Goal: Information Seeking & Learning: Learn about a topic

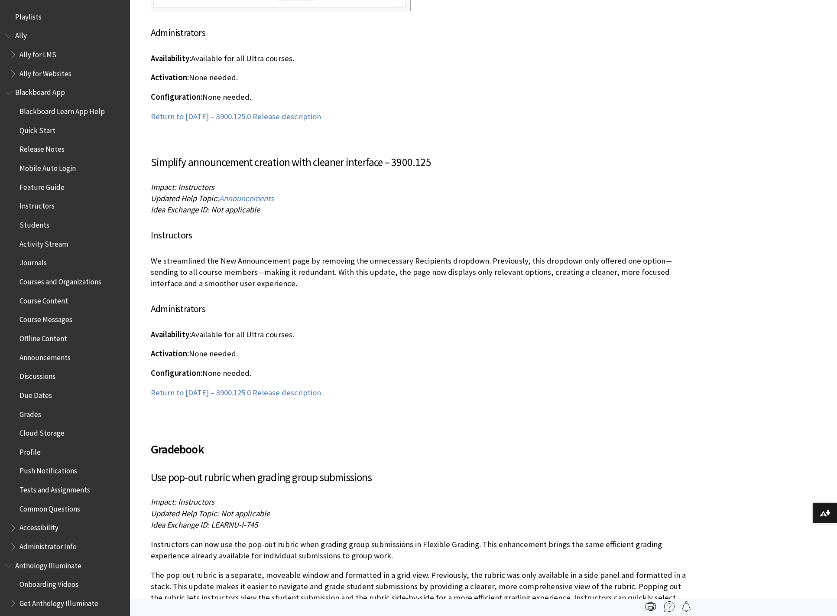
scroll to position [886, 0]
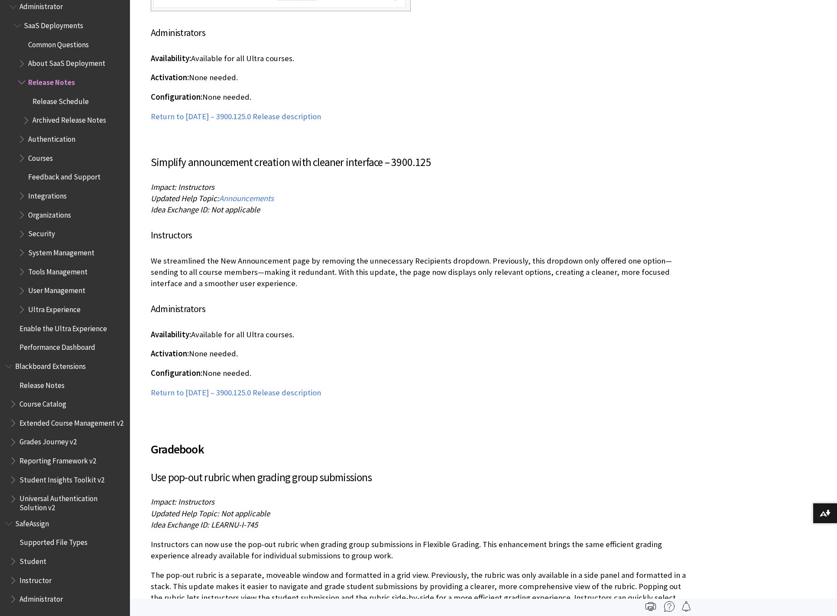
click at [47, 442] on span "Grades Journey v2" at bounding box center [47, 441] width 57 height 12
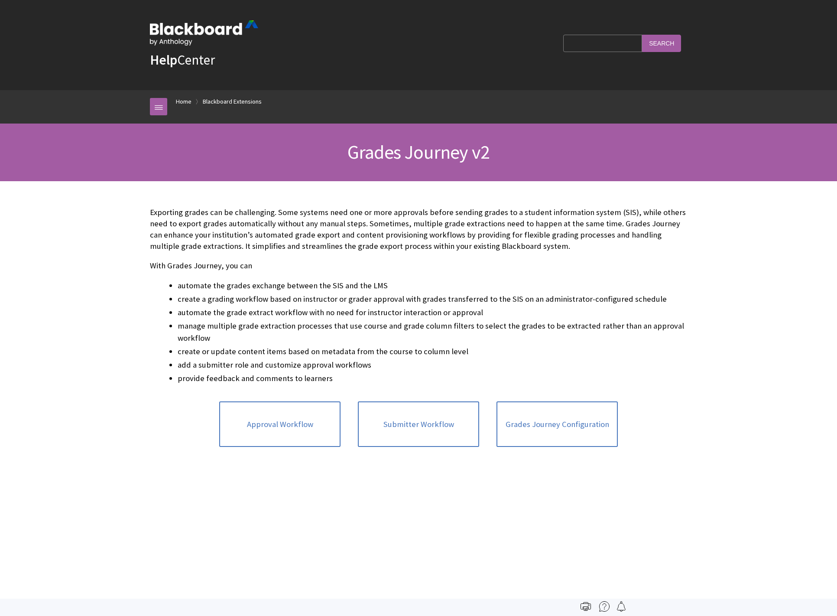
scroll to position [640, 0]
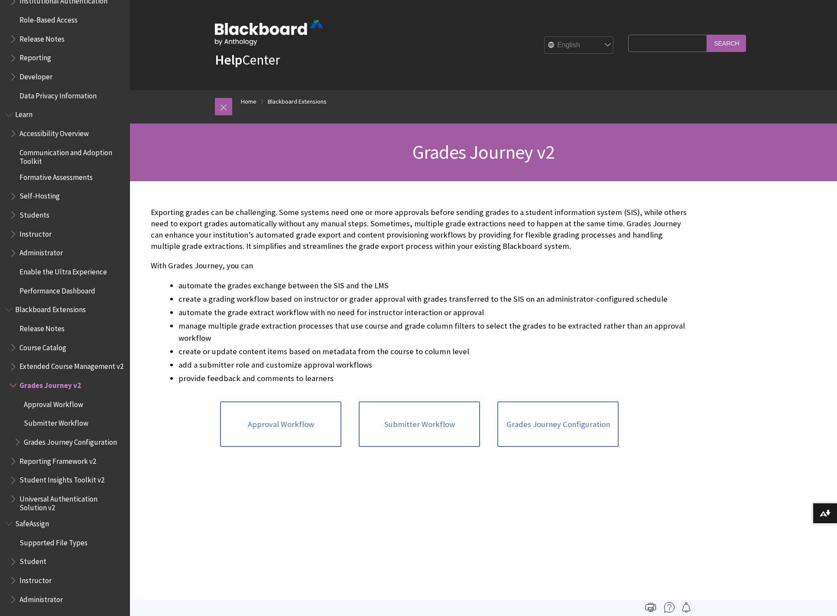
click at [89, 500] on span "Universal Authentication Solution v2" at bounding box center [71, 501] width 104 height 20
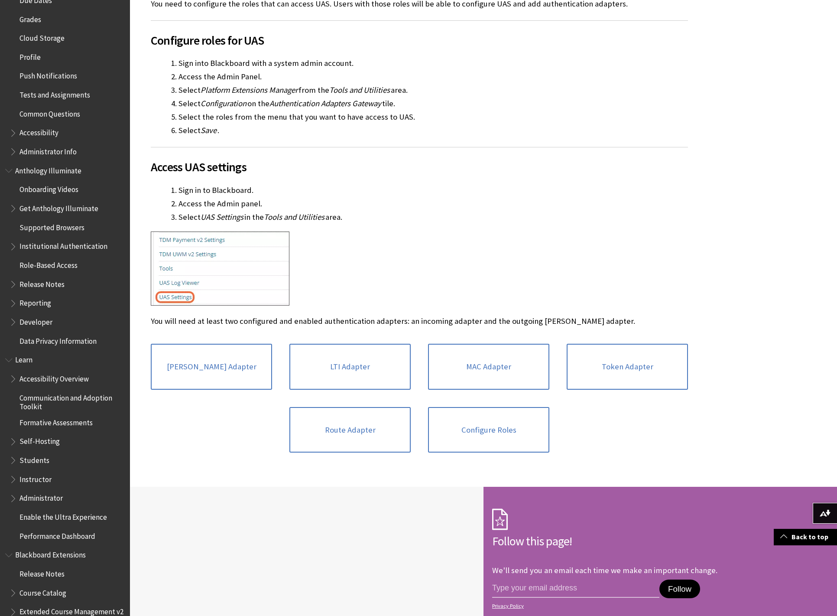
scroll to position [178, 0]
